Goal: Task Accomplishment & Management: Manage account settings

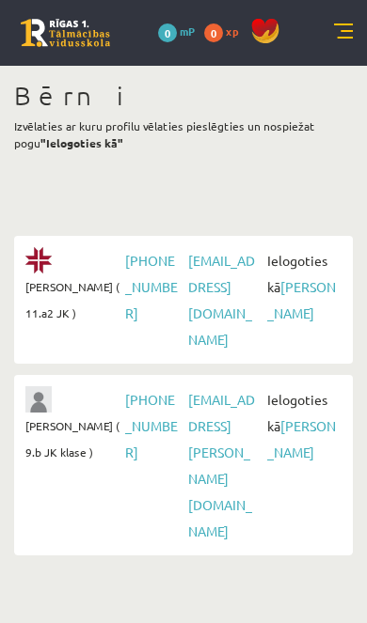
click at [291, 314] on link "[PERSON_NAME]" at bounding box center [301, 299] width 69 height 43
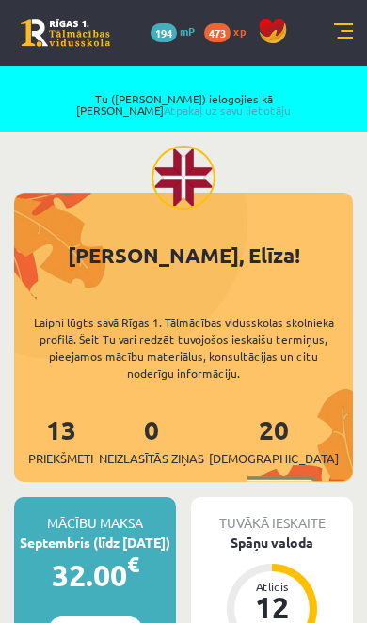
click at [340, 39] on link at bounding box center [343, 33] width 19 height 19
click at [291, 102] on link "Atpakaļ uz savu lietotāju" at bounding box center [227, 109] width 127 height 15
